Goal: Find specific page/section: Find specific page/section

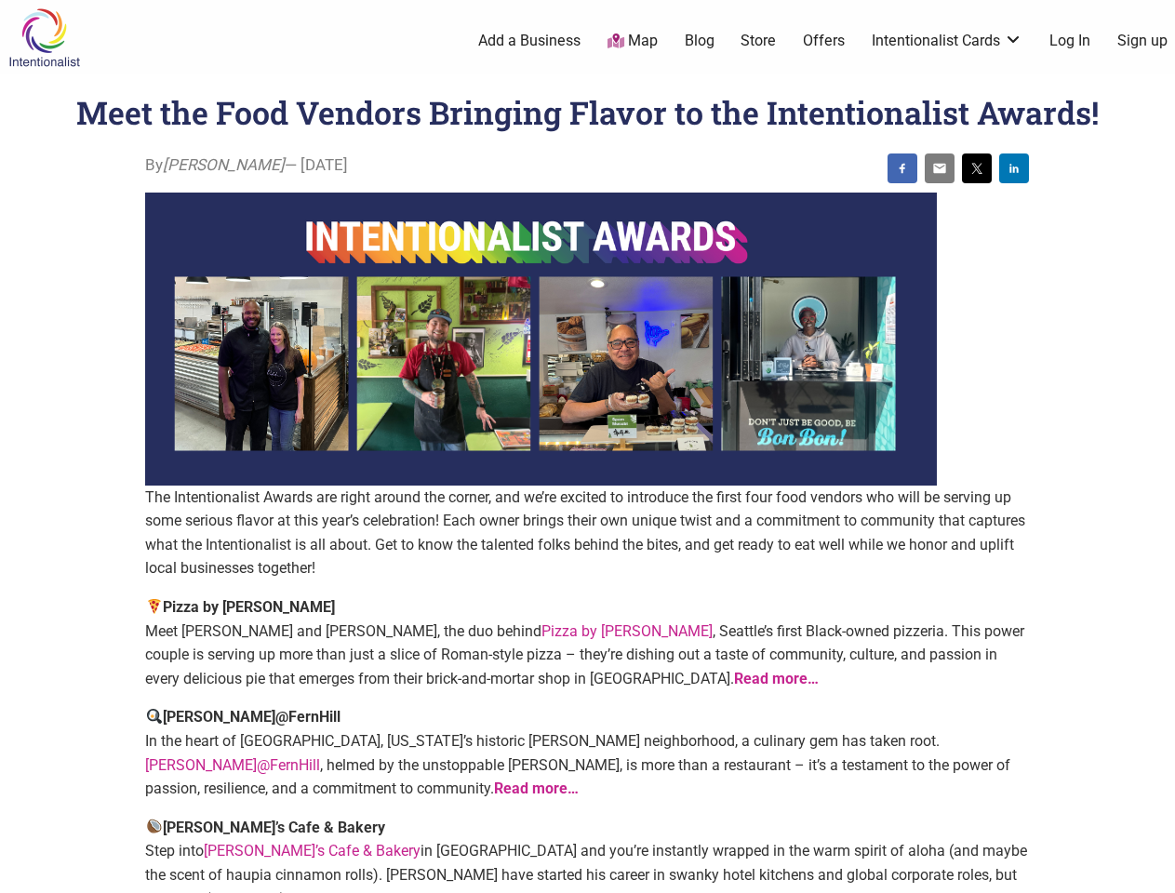
click at [587, 447] on img at bounding box center [541, 339] width 792 height 293
click at [903, 168] on img at bounding box center [902, 168] width 15 height 15
click at [940, 168] on img at bounding box center [940, 168] width 15 height 15
click at [977, 168] on img at bounding box center [977, 168] width 15 height 15
click at [1014, 168] on img at bounding box center [1014, 168] width 15 height 15
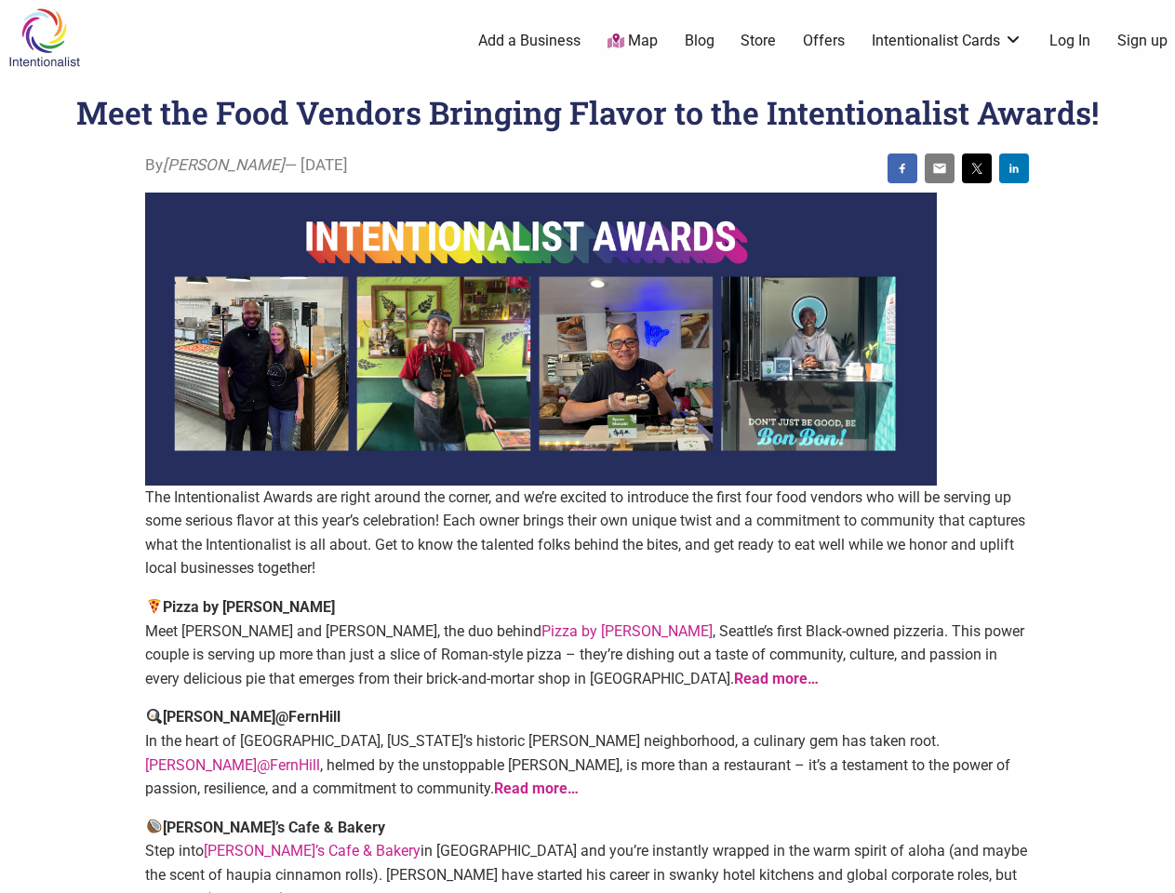
click at [1154, 872] on icon at bounding box center [1155, 870] width 20 height 23
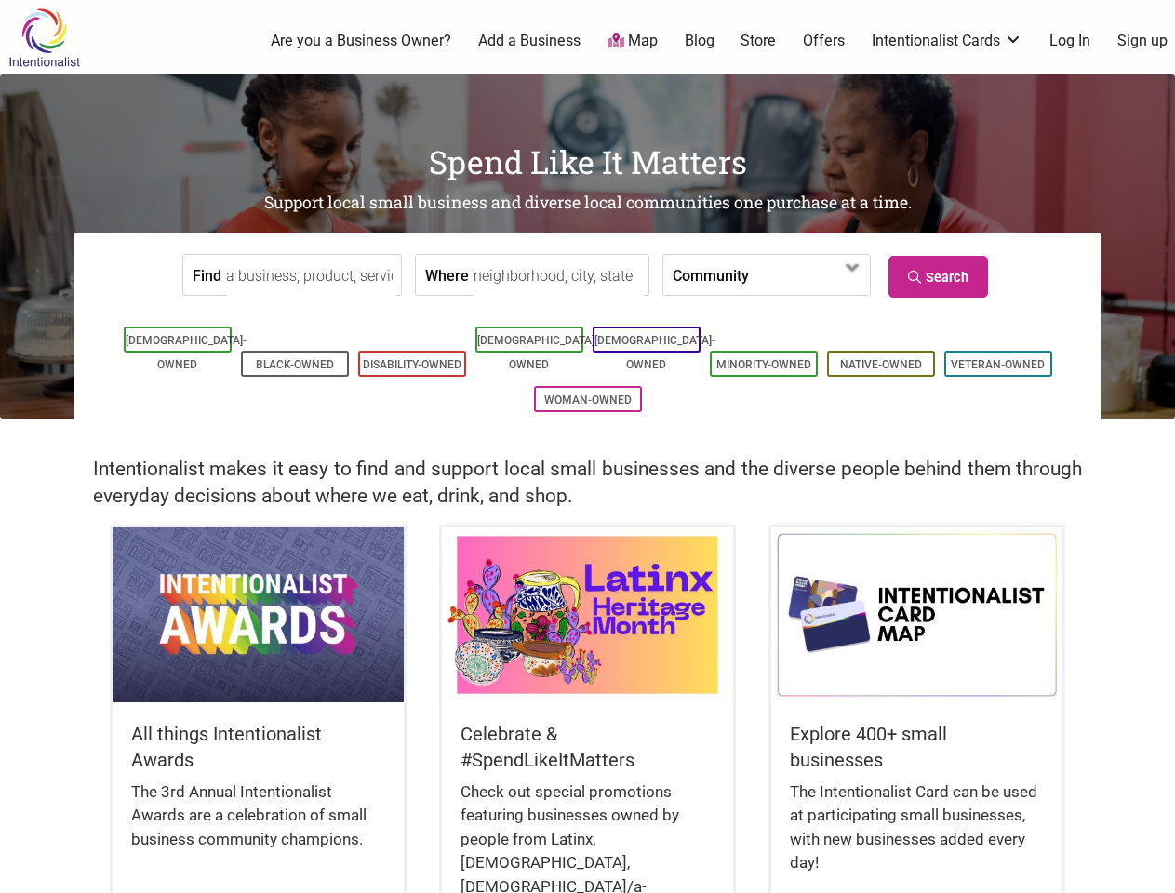
click at [587, 447] on div "Intentionalist makes it easy to find and support local small businesses and the…" at bounding box center [587, 472] width 1175 height 106
click at [762, 275] on span at bounding box center [802, 277] width 80 height 32
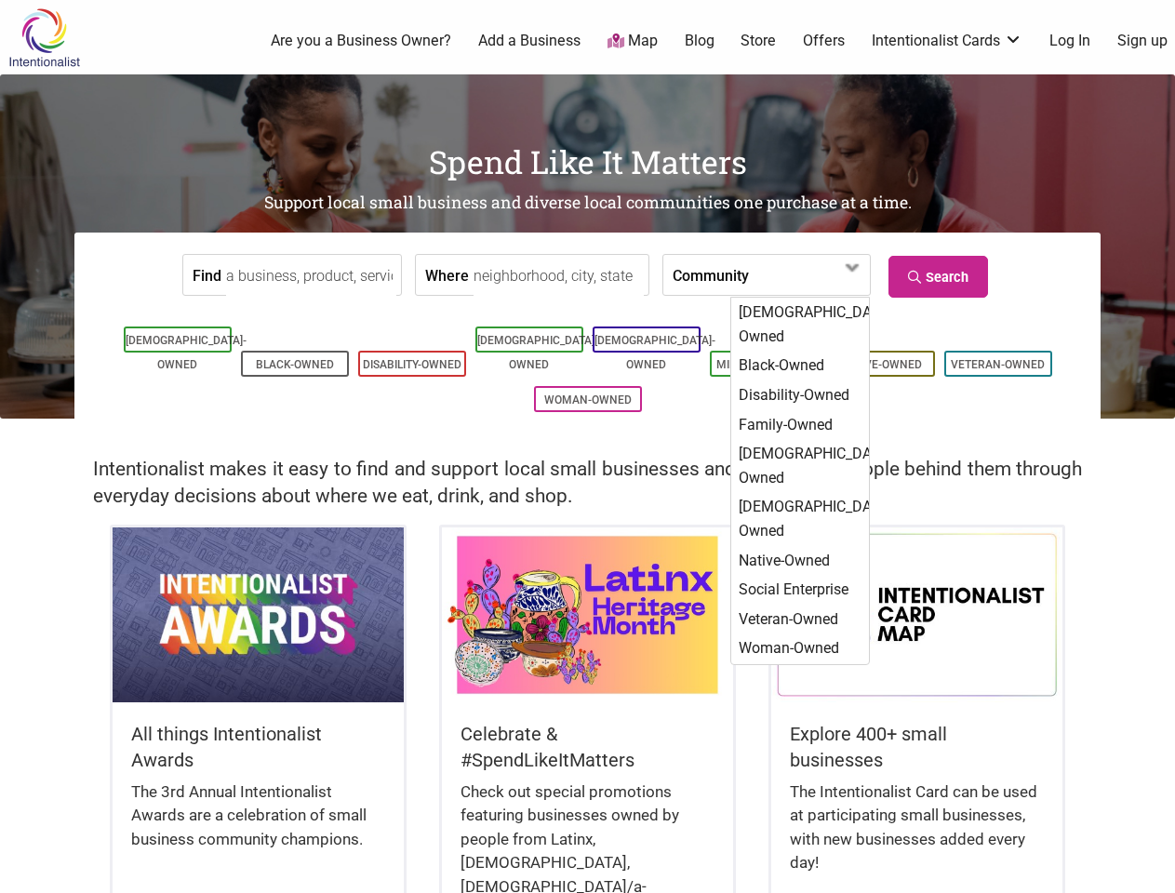
click at [692, 275] on label "Community" at bounding box center [711, 275] width 76 height 40
click at [800, 275] on span at bounding box center [802, 277] width 80 height 32
click at [941, 276] on link "Search" at bounding box center [939, 277] width 100 height 42
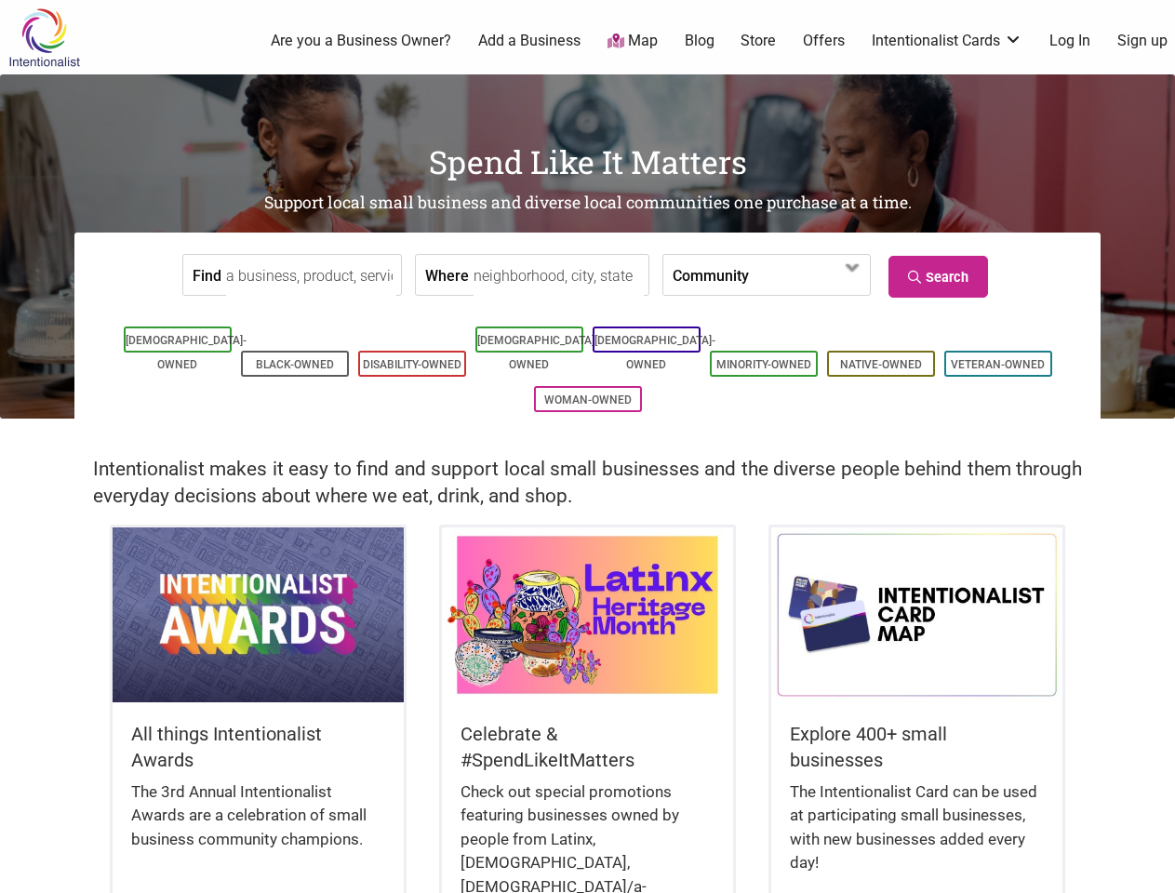
click at [1154, 872] on icon at bounding box center [1155, 870] width 20 height 23
